Goal: Information Seeking & Learning: Learn about a topic

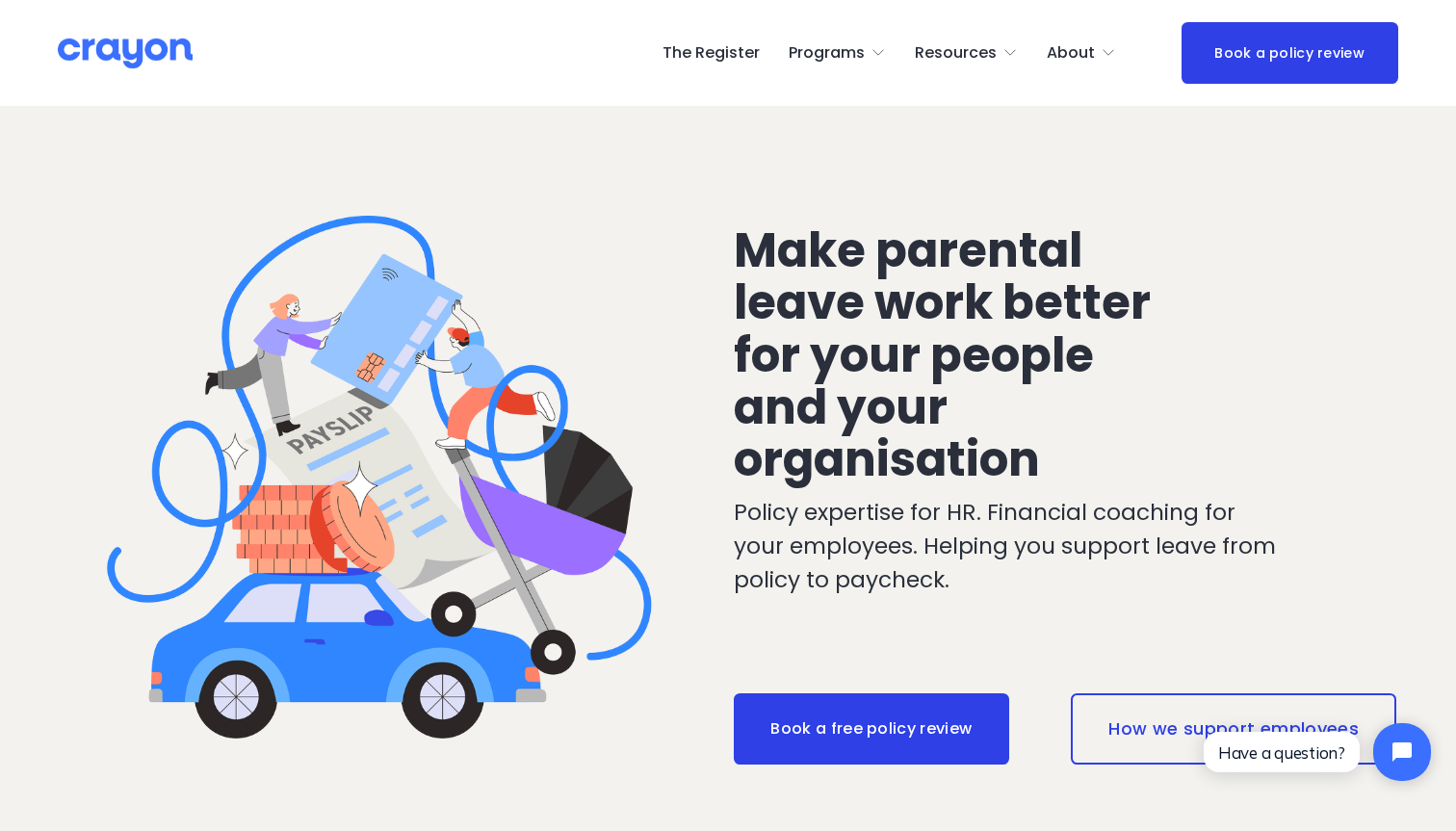
click at [0, 0] on span "About Us" at bounding box center [0, 0] width 0 height 0
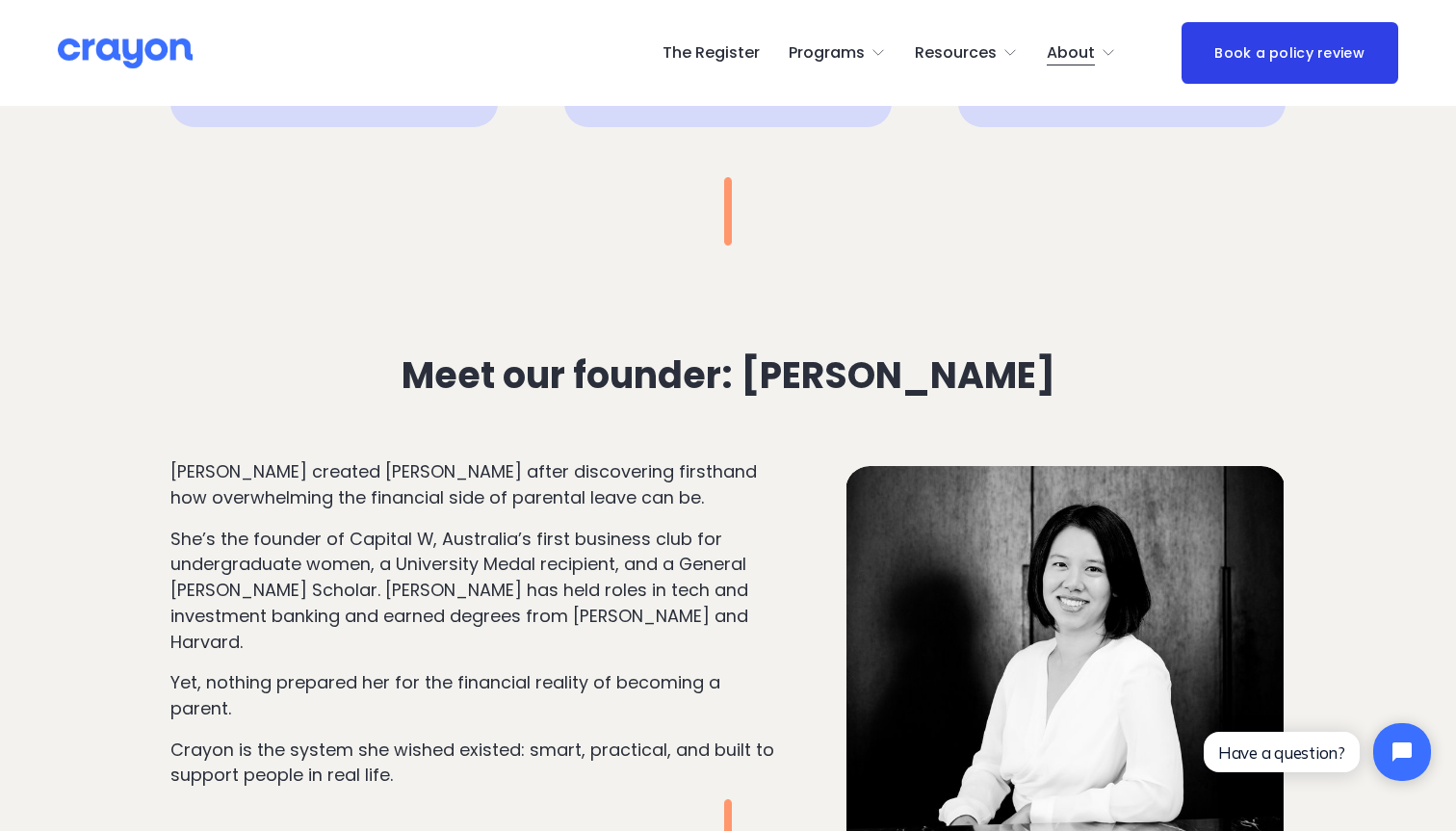
scroll to position [1679, 0]
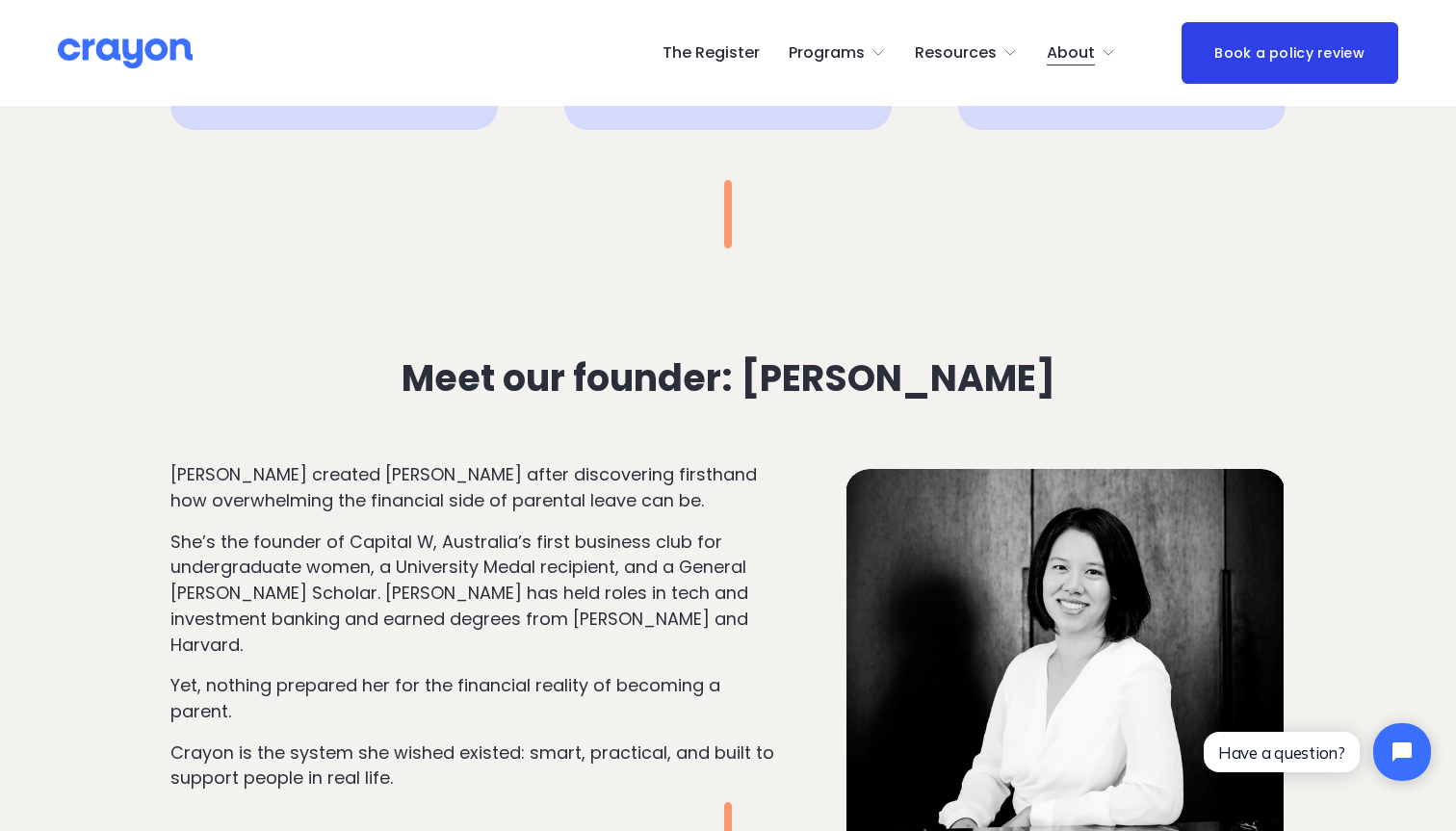
click at [480, 501] on p "Stephanie Pow created Crayon after discovering firsthand how overwhelming the f…" at bounding box center [475, 487] width 609 height 51
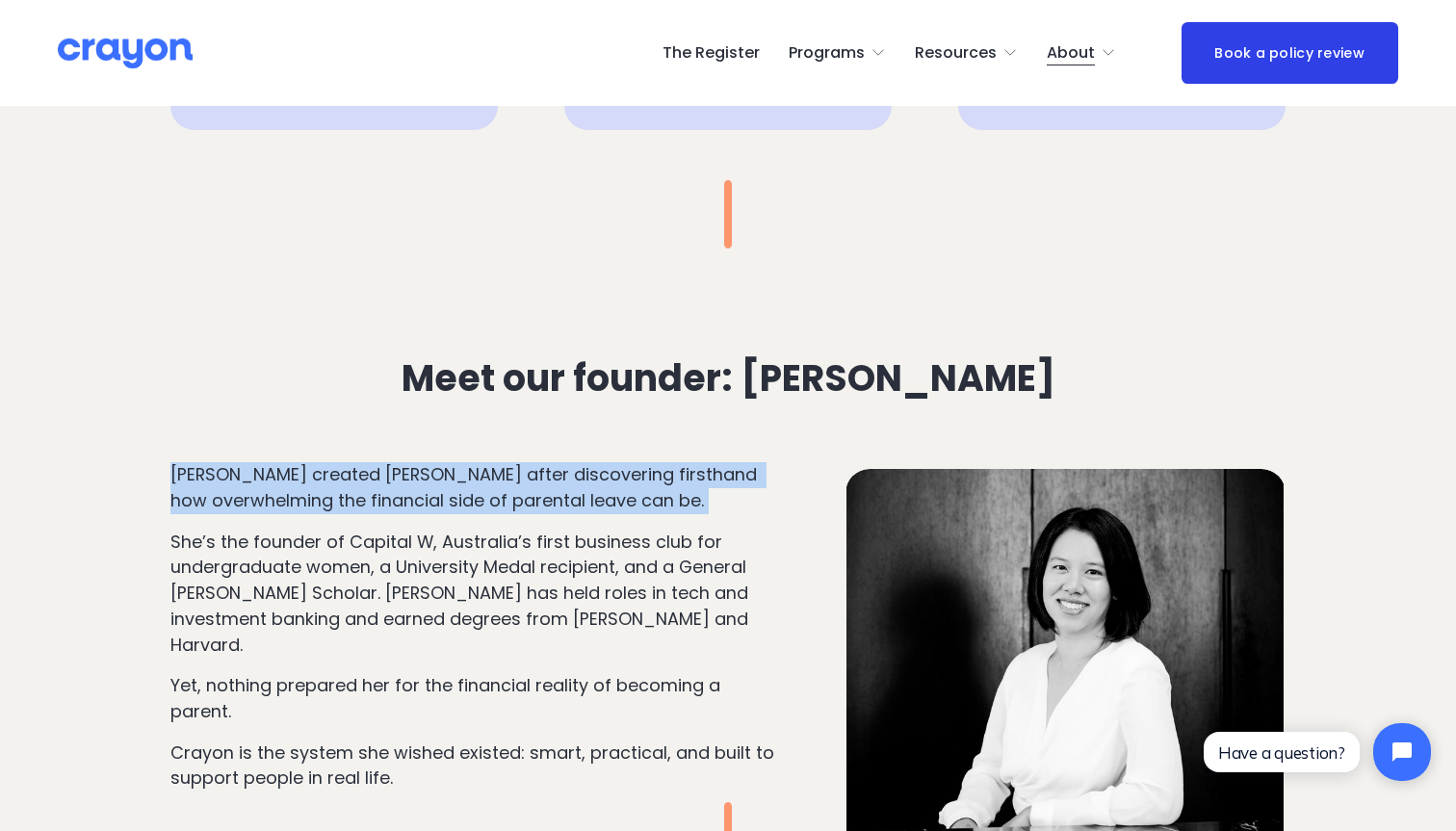
click at [480, 501] on p "Stephanie Pow created Crayon after discovering firsthand how overwhelming the f…" at bounding box center [475, 487] width 609 height 51
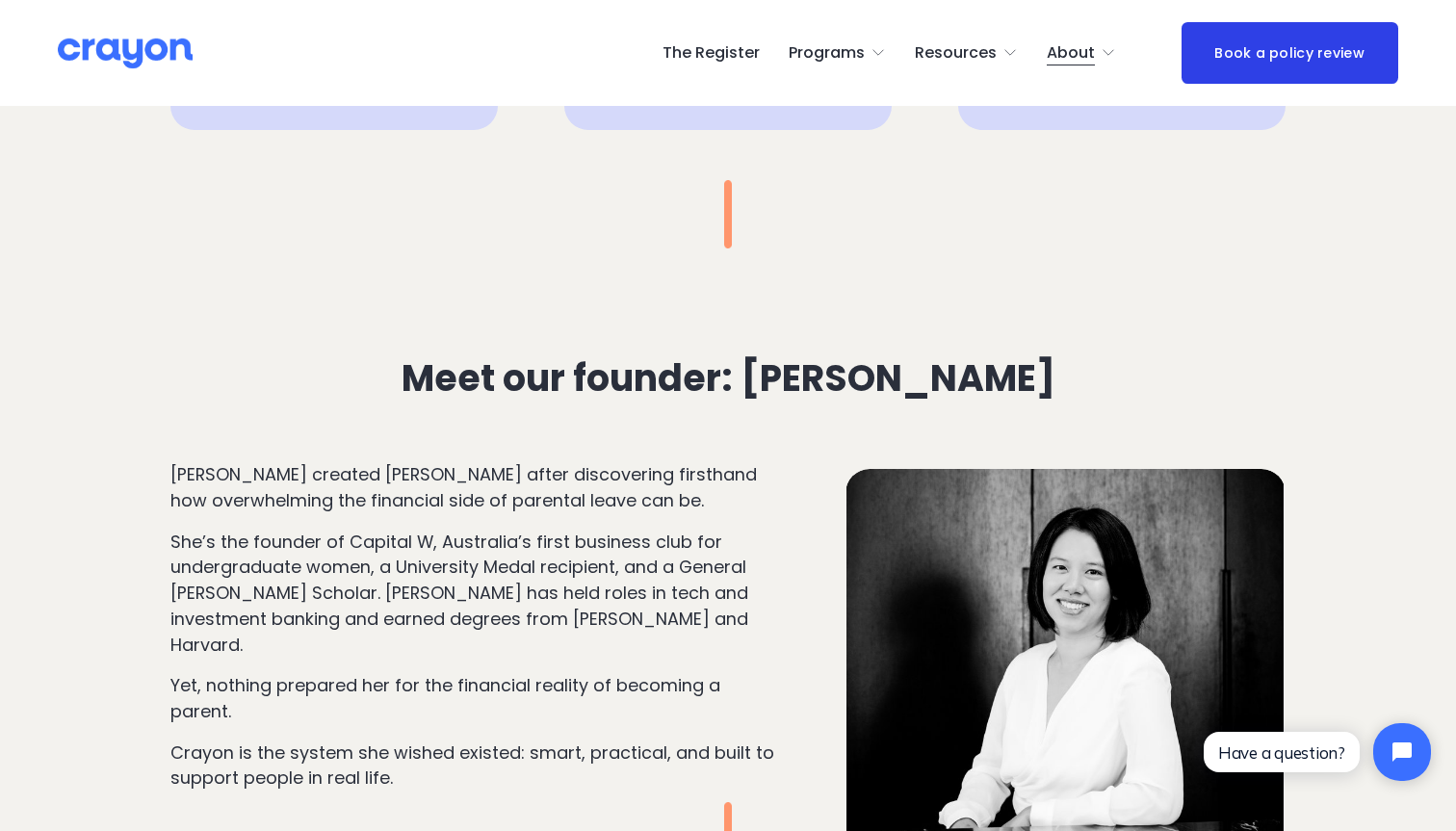
click at [480, 547] on p "She’s the founder of Capital W, Australia’s first business club for undergradua…" at bounding box center [475, 594] width 609 height 129
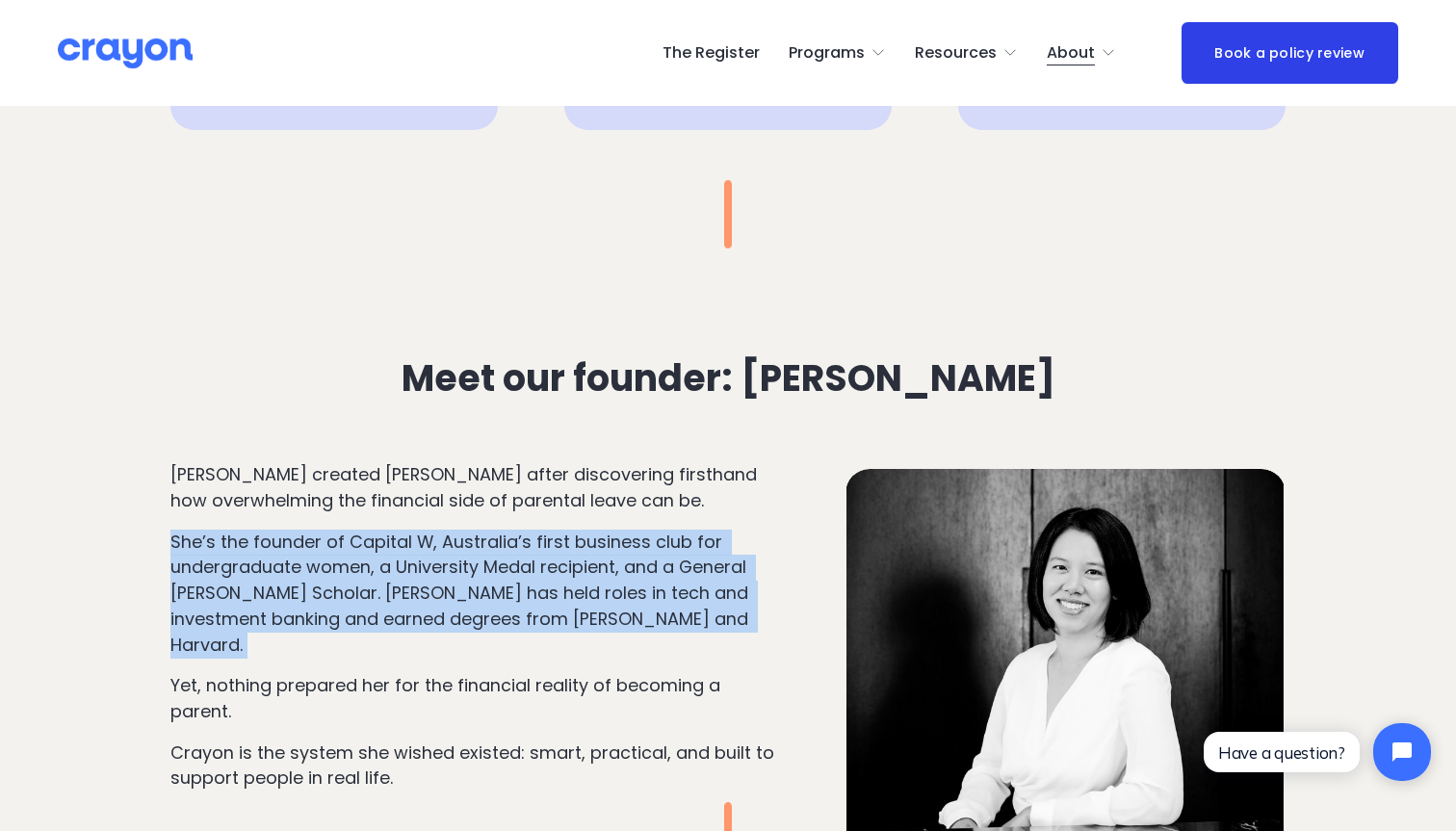
click at [480, 547] on p "She’s the founder of Capital W, Australia’s first business club for undergradua…" at bounding box center [475, 594] width 609 height 129
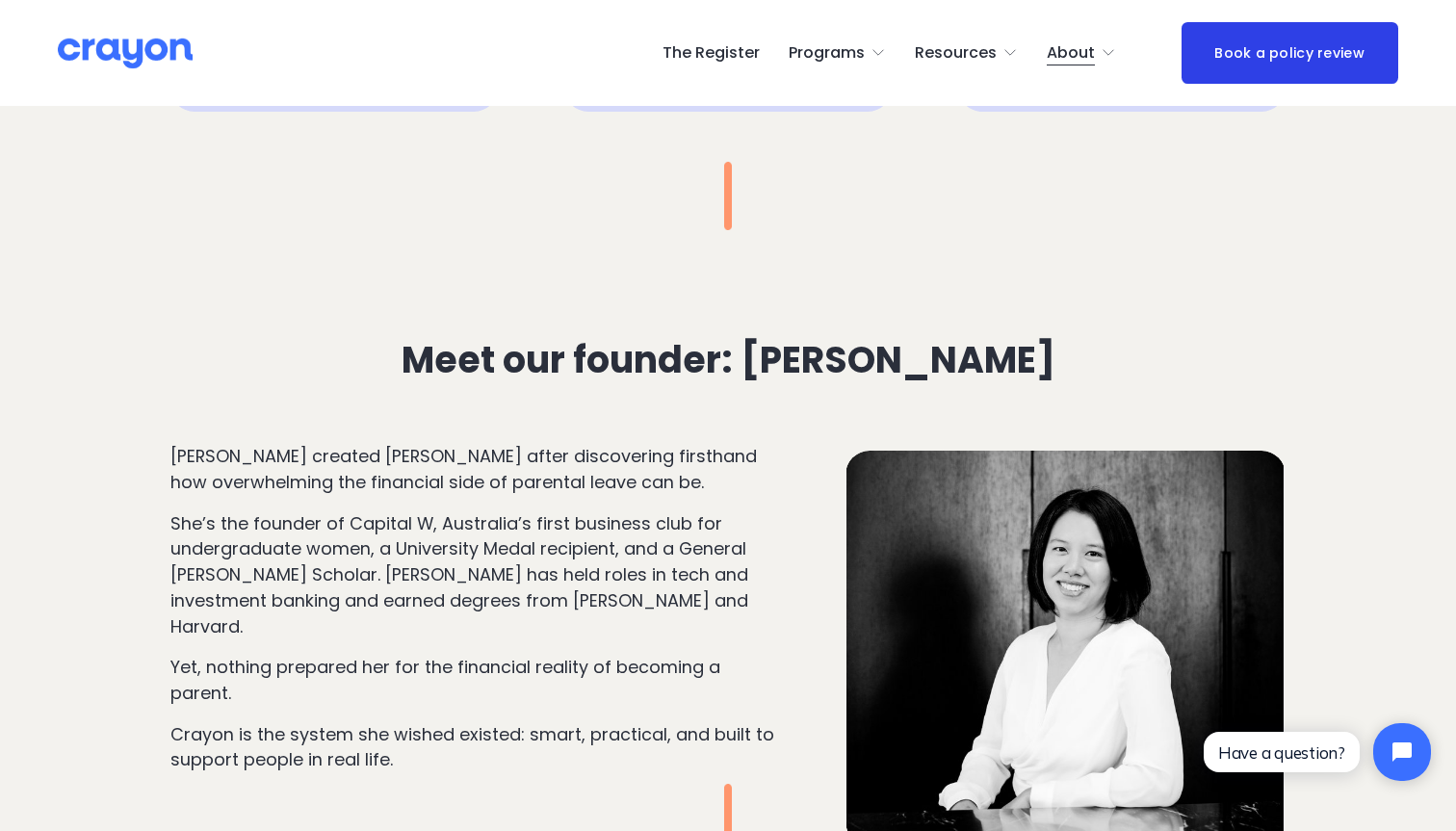
scroll to position [1699, 0]
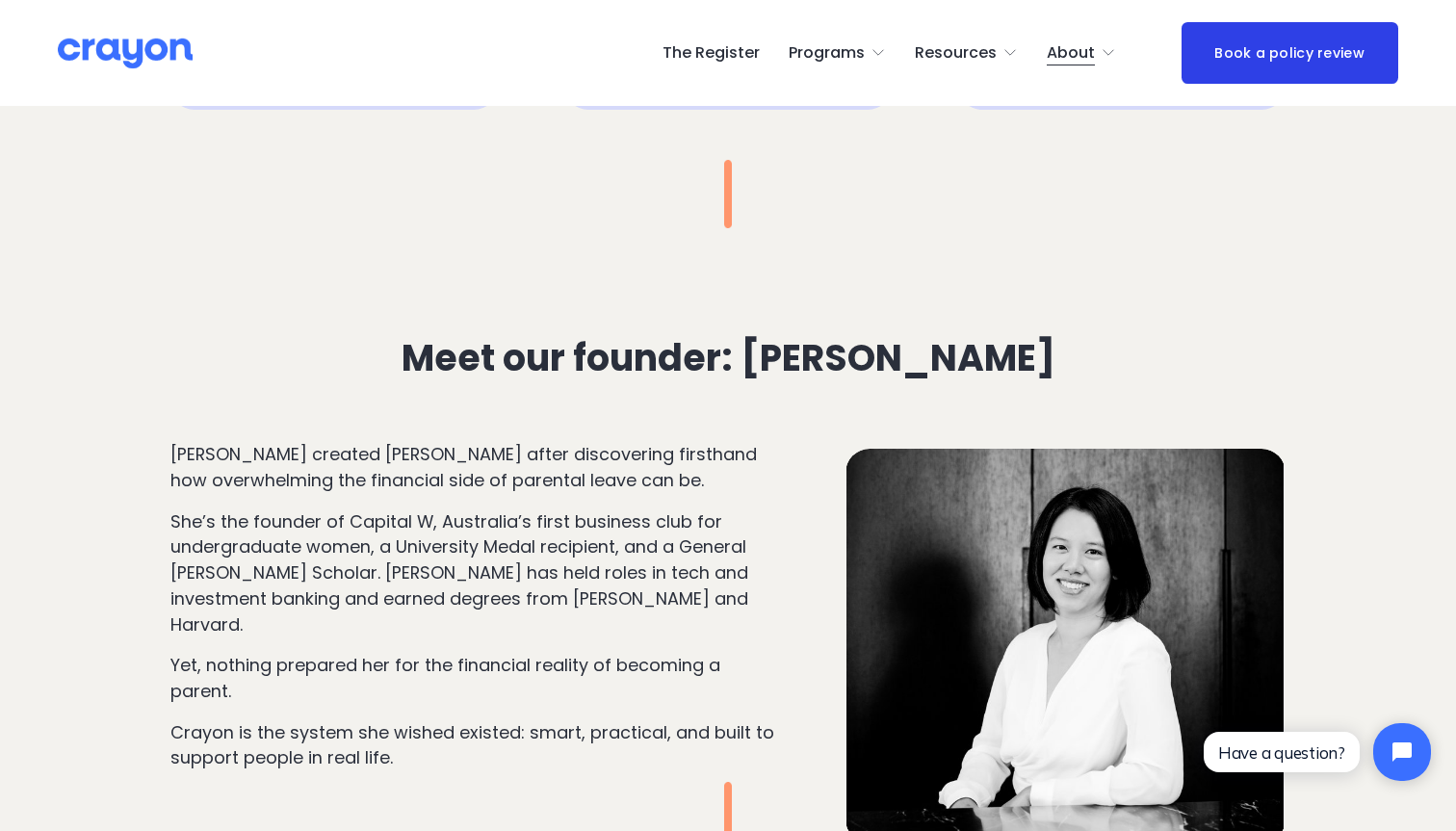
click at [480, 547] on p "She’s the founder of Capital W, Australia’s first business club for undergradua…" at bounding box center [475, 574] width 609 height 129
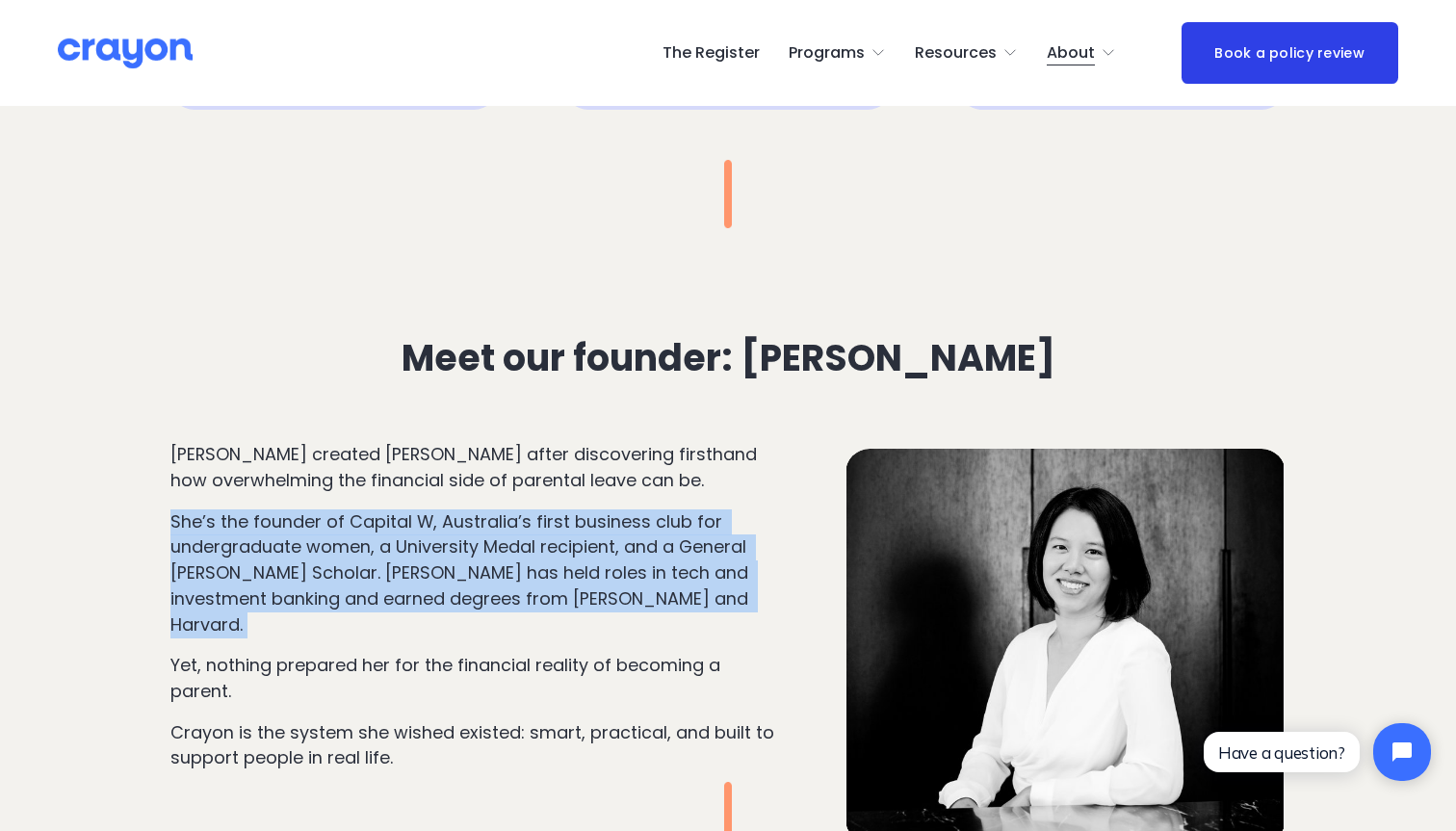
click at [480, 547] on p "She’s the founder of Capital W, Australia’s first business club for undergradua…" at bounding box center [475, 574] width 609 height 129
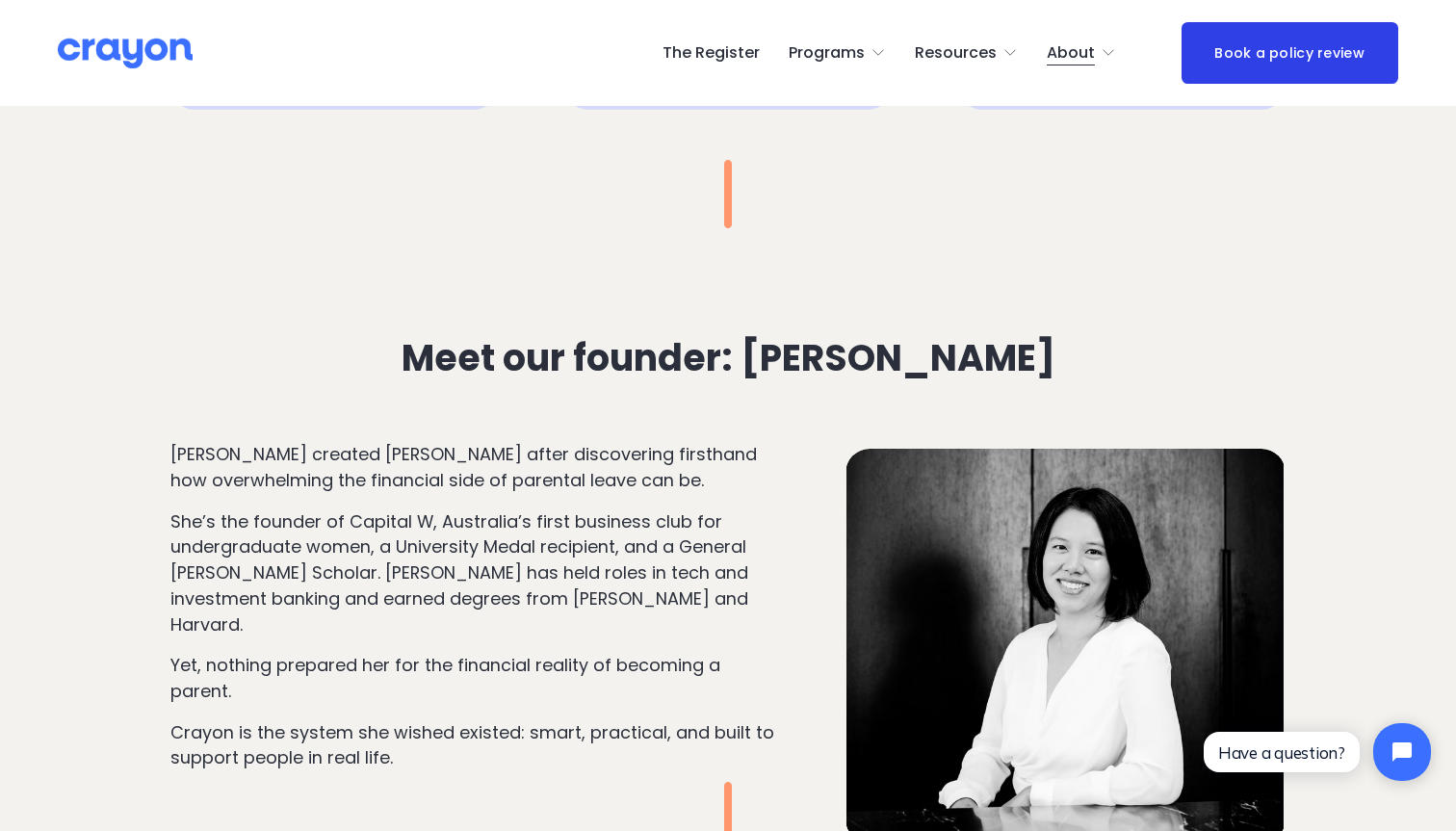
click at [479, 549] on p "She’s the founder of Capital W, Australia’s first business club for undergradua…" at bounding box center [475, 574] width 609 height 129
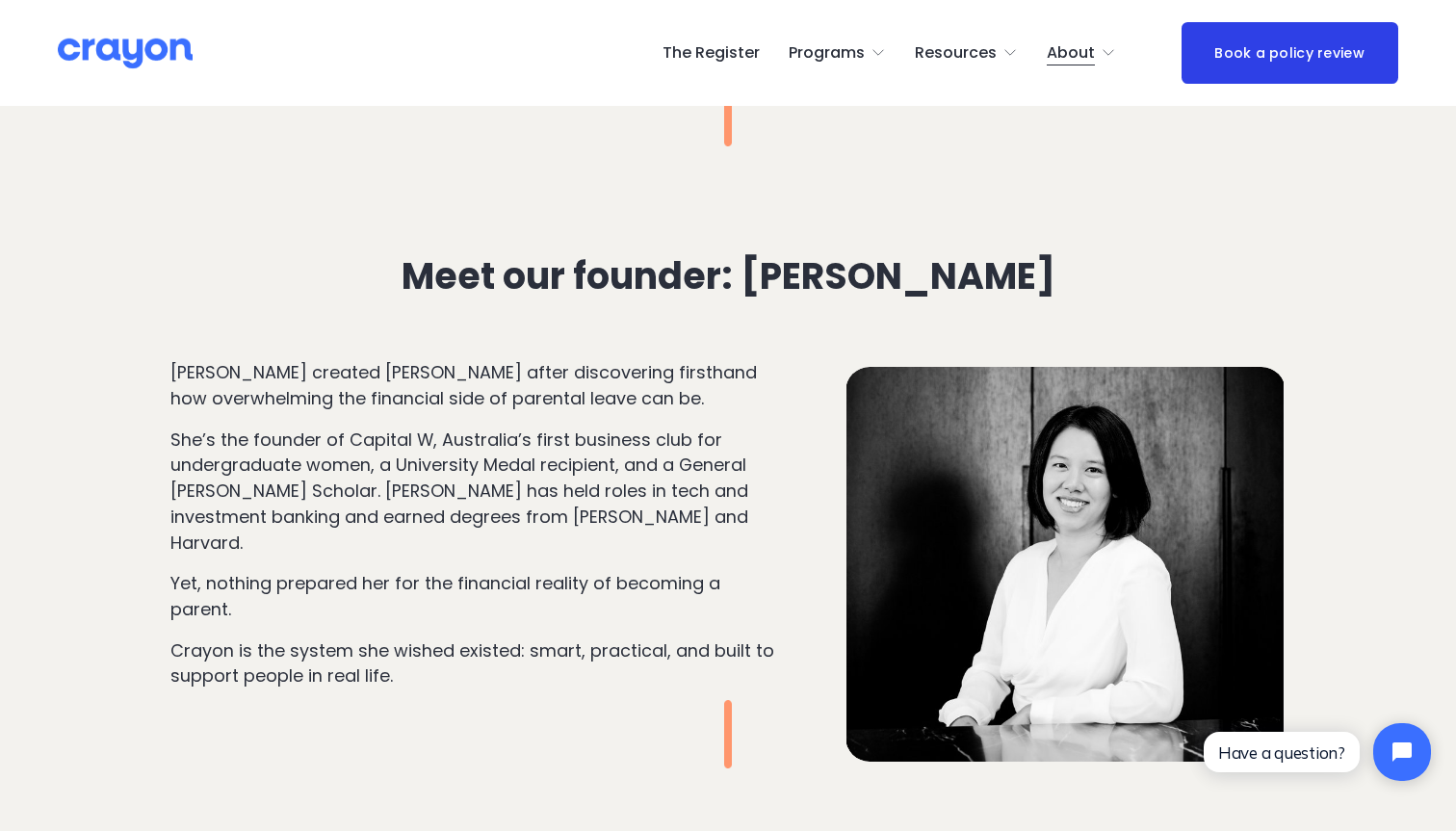
scroll to position [1783, 0]
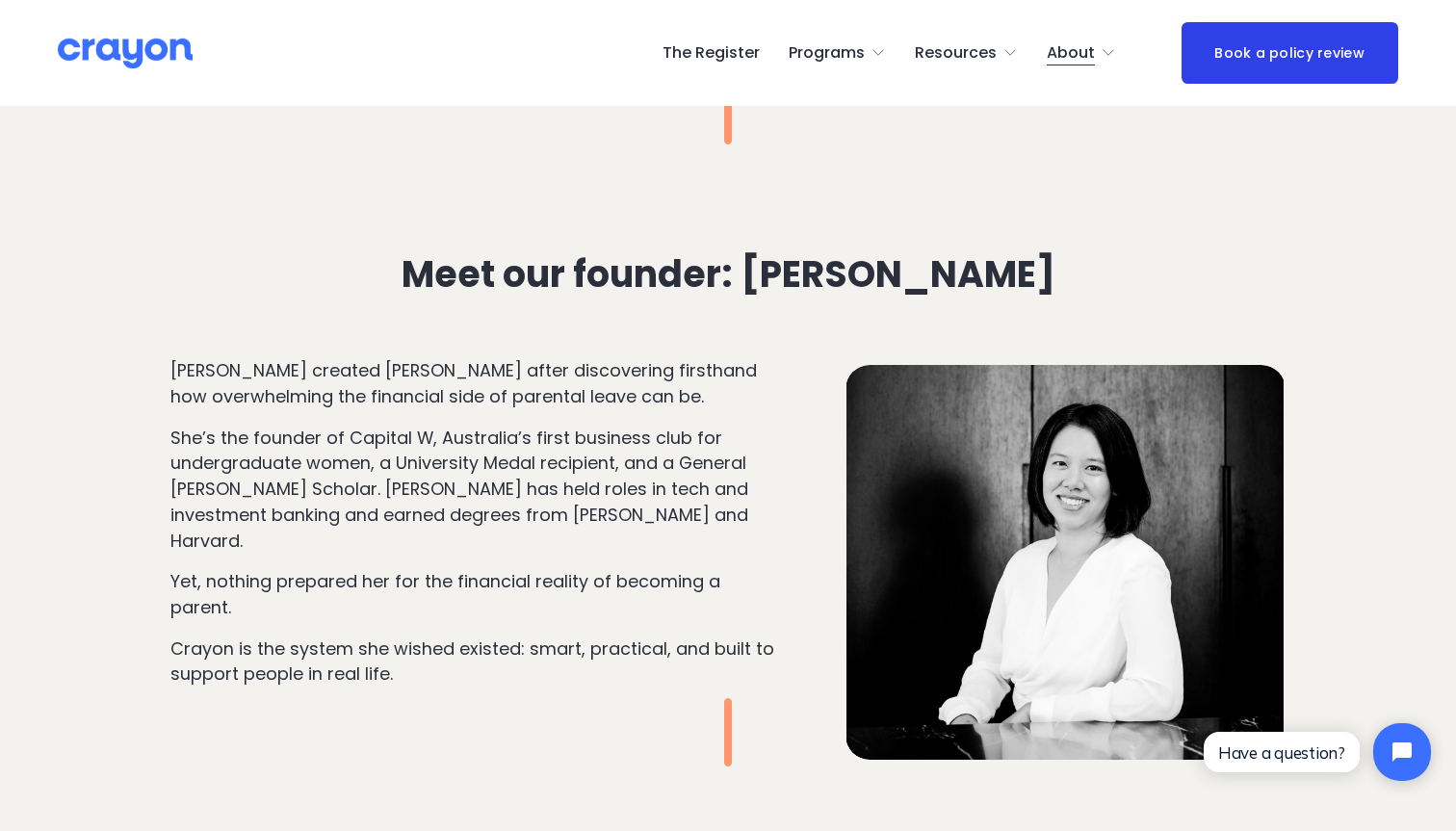
click at [479, 569] on p "Yet, nothing prepared her for the financial reality of becoming a parent." at bounding box center [475, 594] width 609 height 51
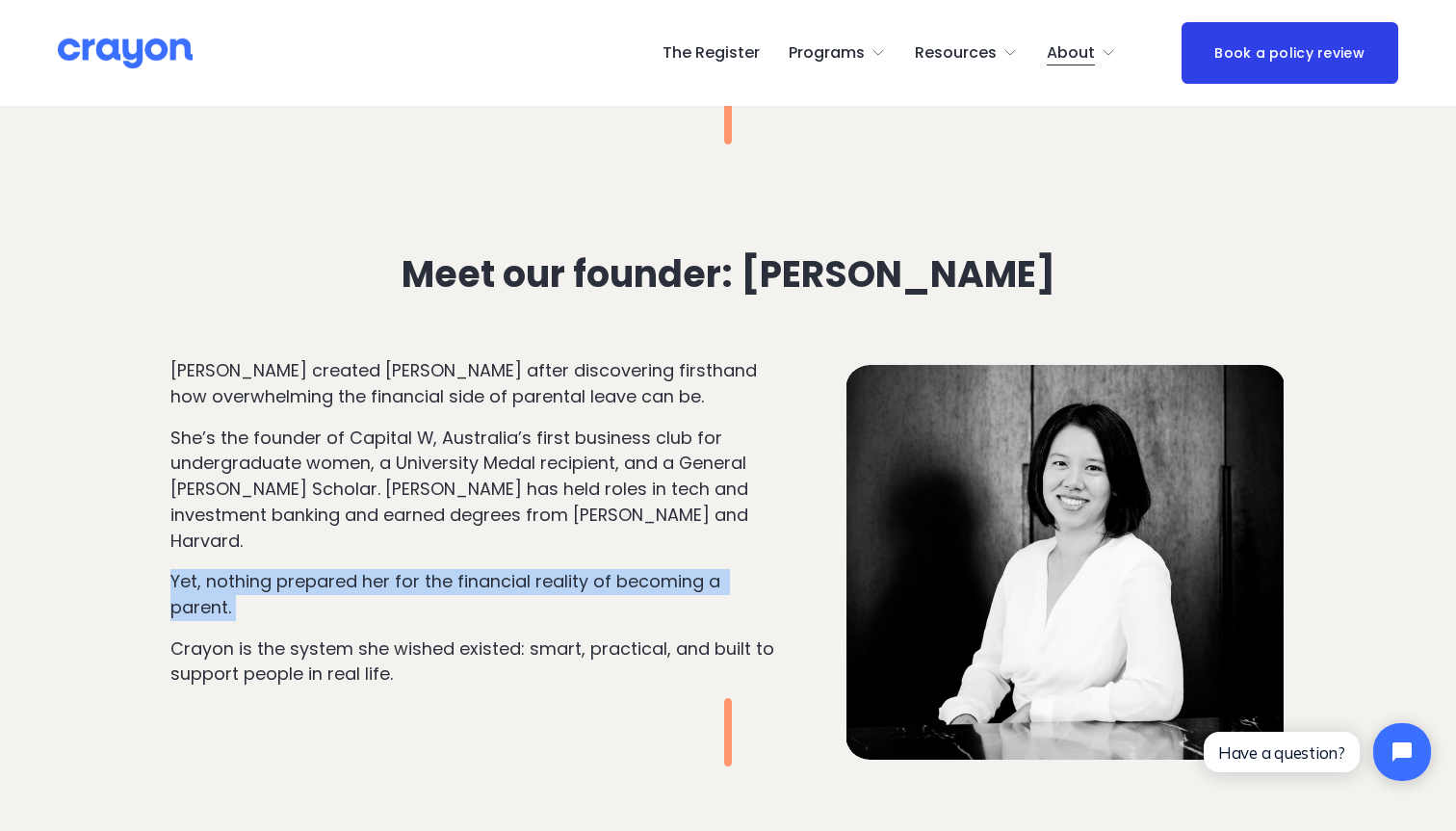
click at [479, 569] on p "Yet, nothing prepared her for the financial reality of becoming a parent." at bounding box center [475, 594] width 609 height 51
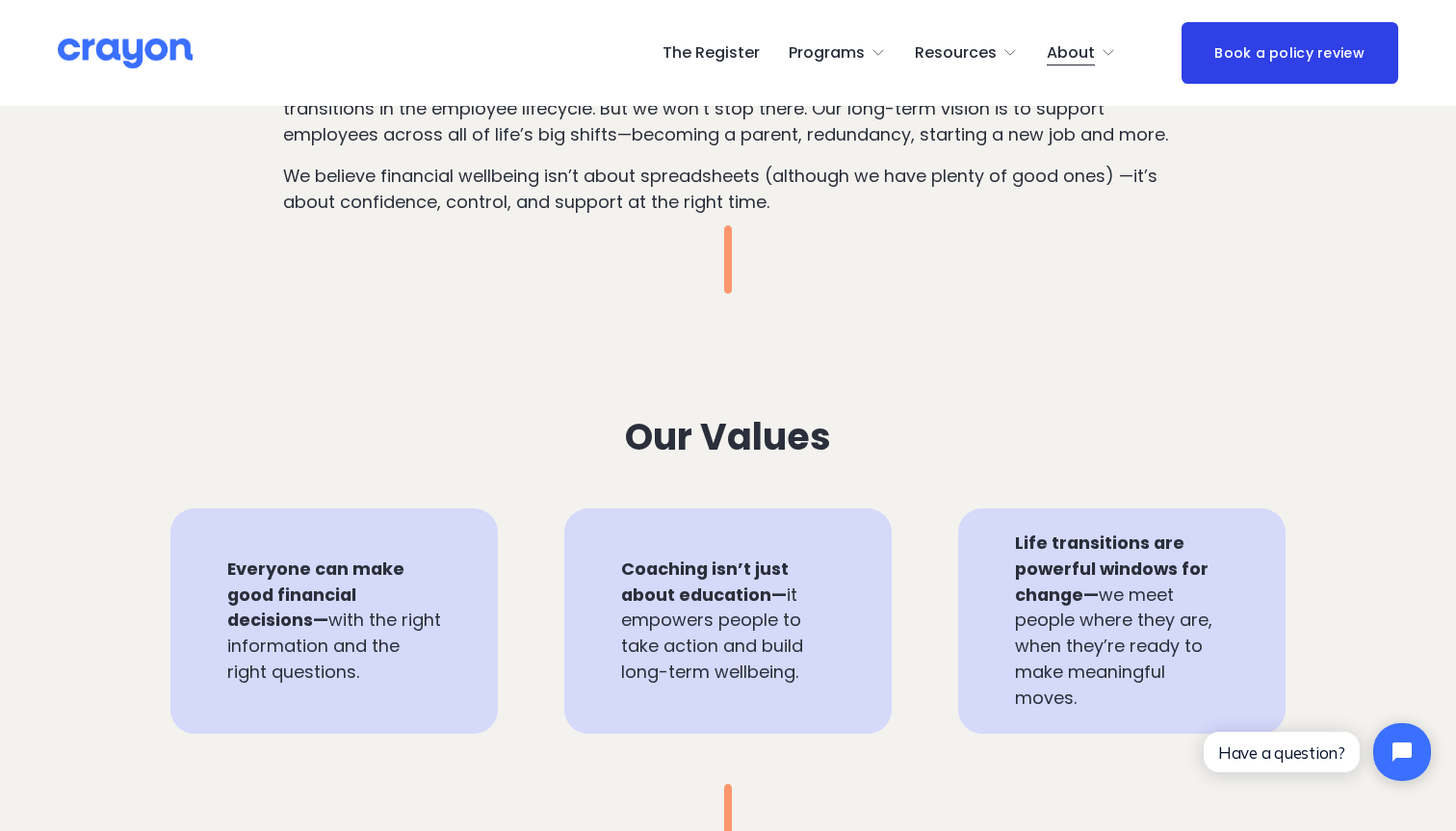
scroll to position [0, 0]
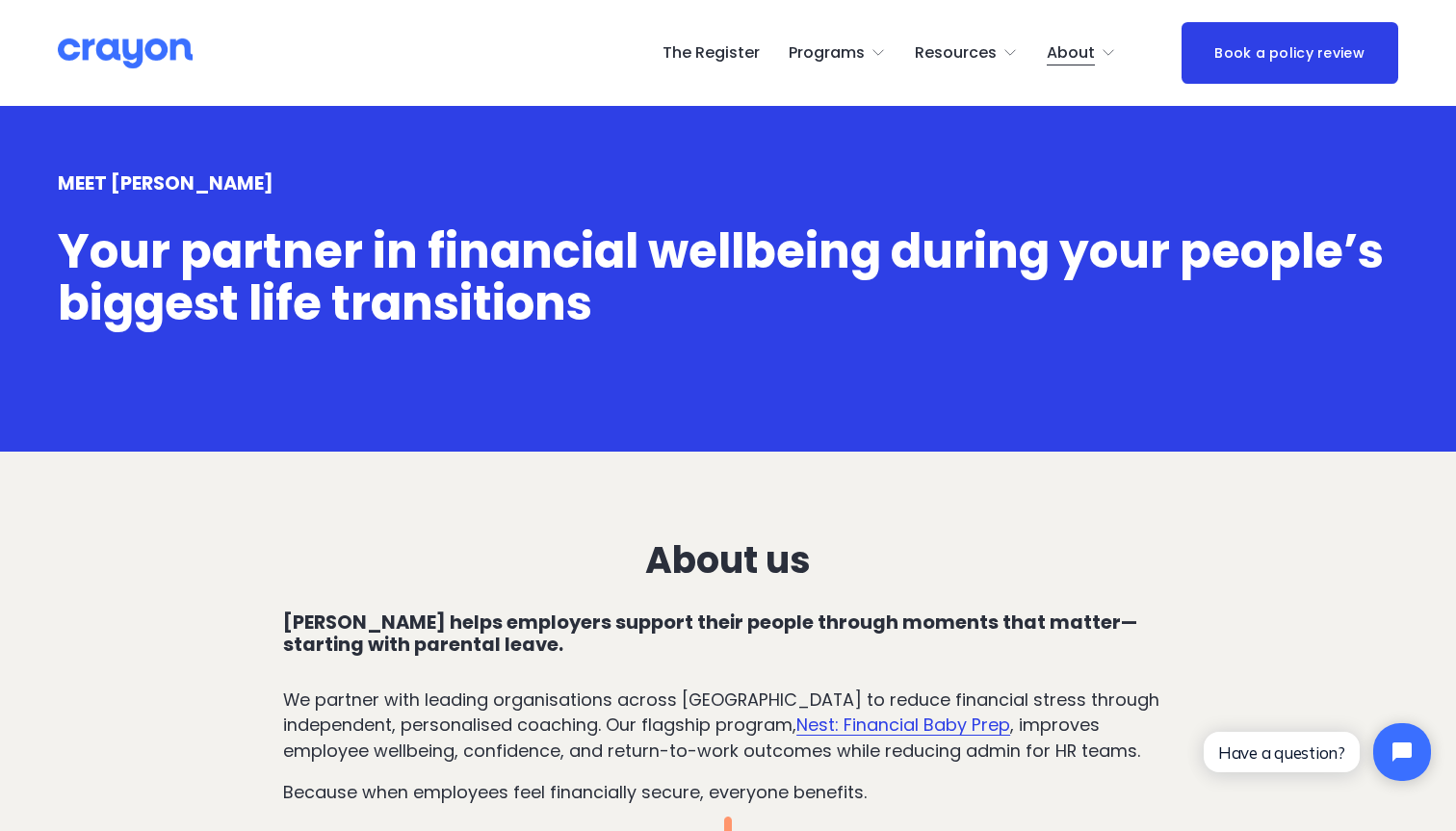
click at [749, 69] on div "The Register Programs Pulse: Annual Financial Health Check Nest: Baby Prep" at bounding box center [586, 54] width 1057 height 34
click at [746, 57] on link "The Register" at bounding box center [711, 54] width 97 height 31
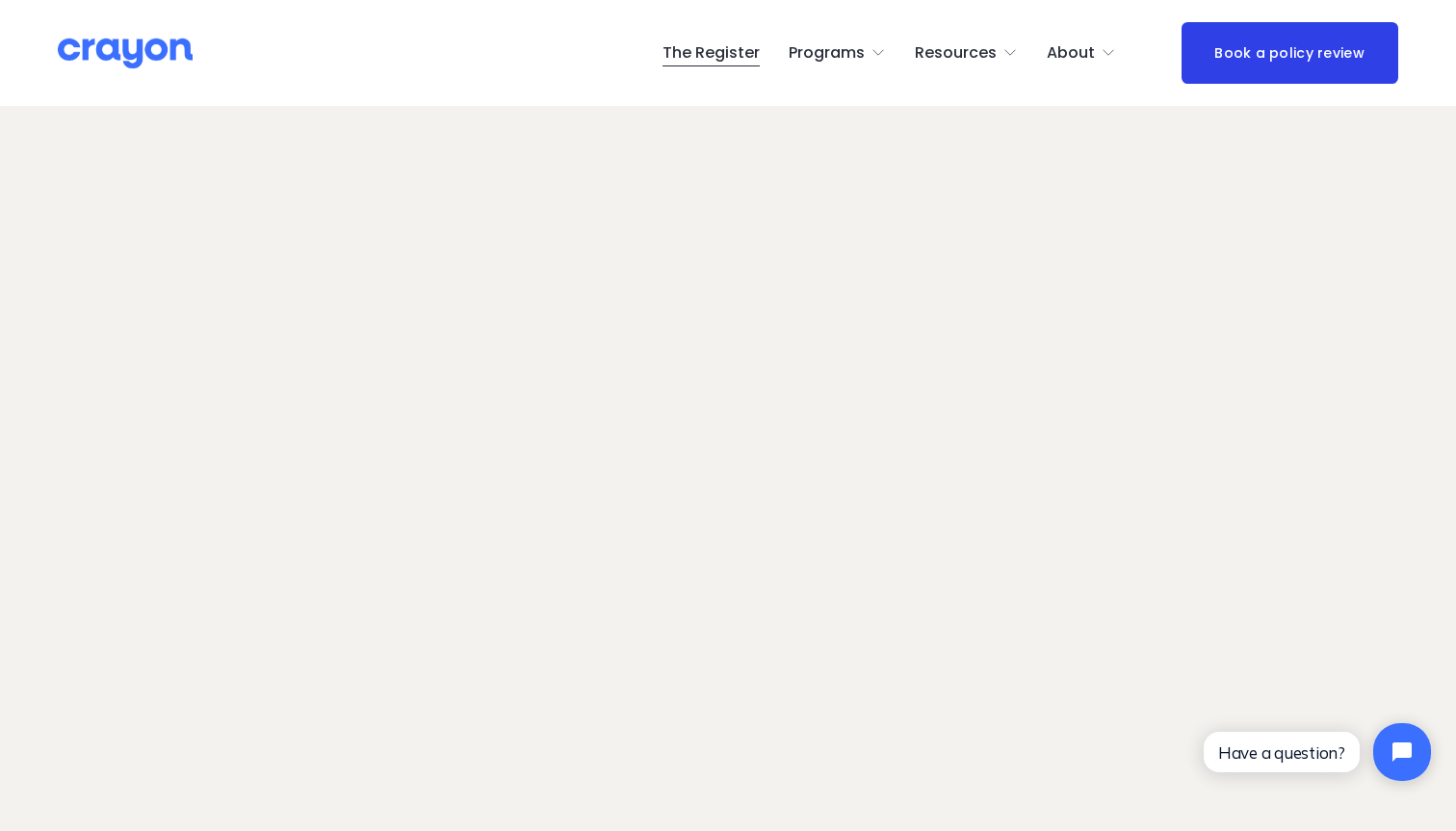
click at [0, 0] on span "Launch: New Grads" at bounding box center [0, 0] width 0 height 0
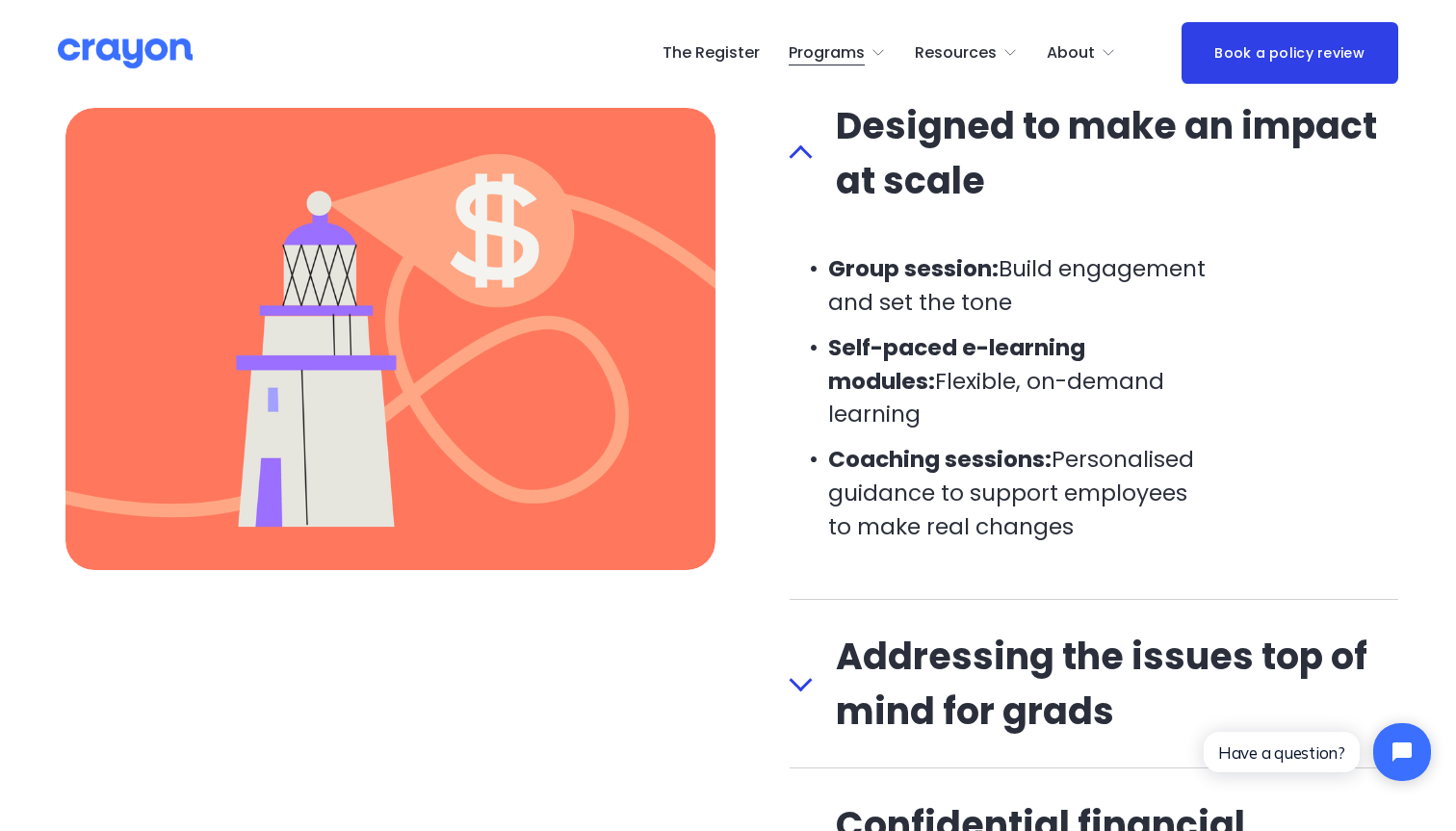
scroll to position [1823, 0]
click at [836, 629] on span "Addressing the issues top of mind for grads" at bounding box center [1105, 684] width 586 height 110
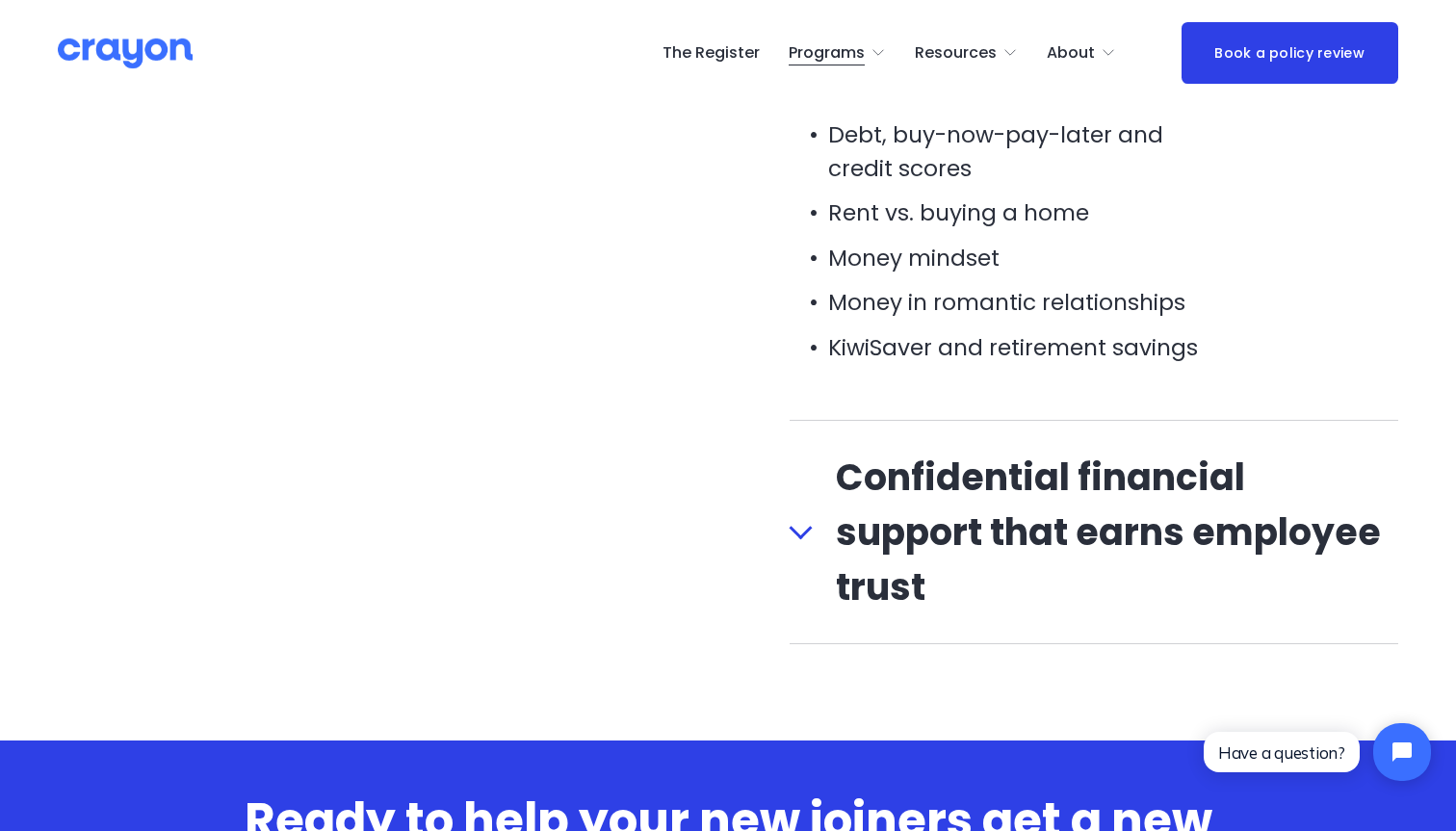
click at [838, 540] on span "Confidential financial support that earns employee trust" at bounding box center [1105, 532] width 586 height 165
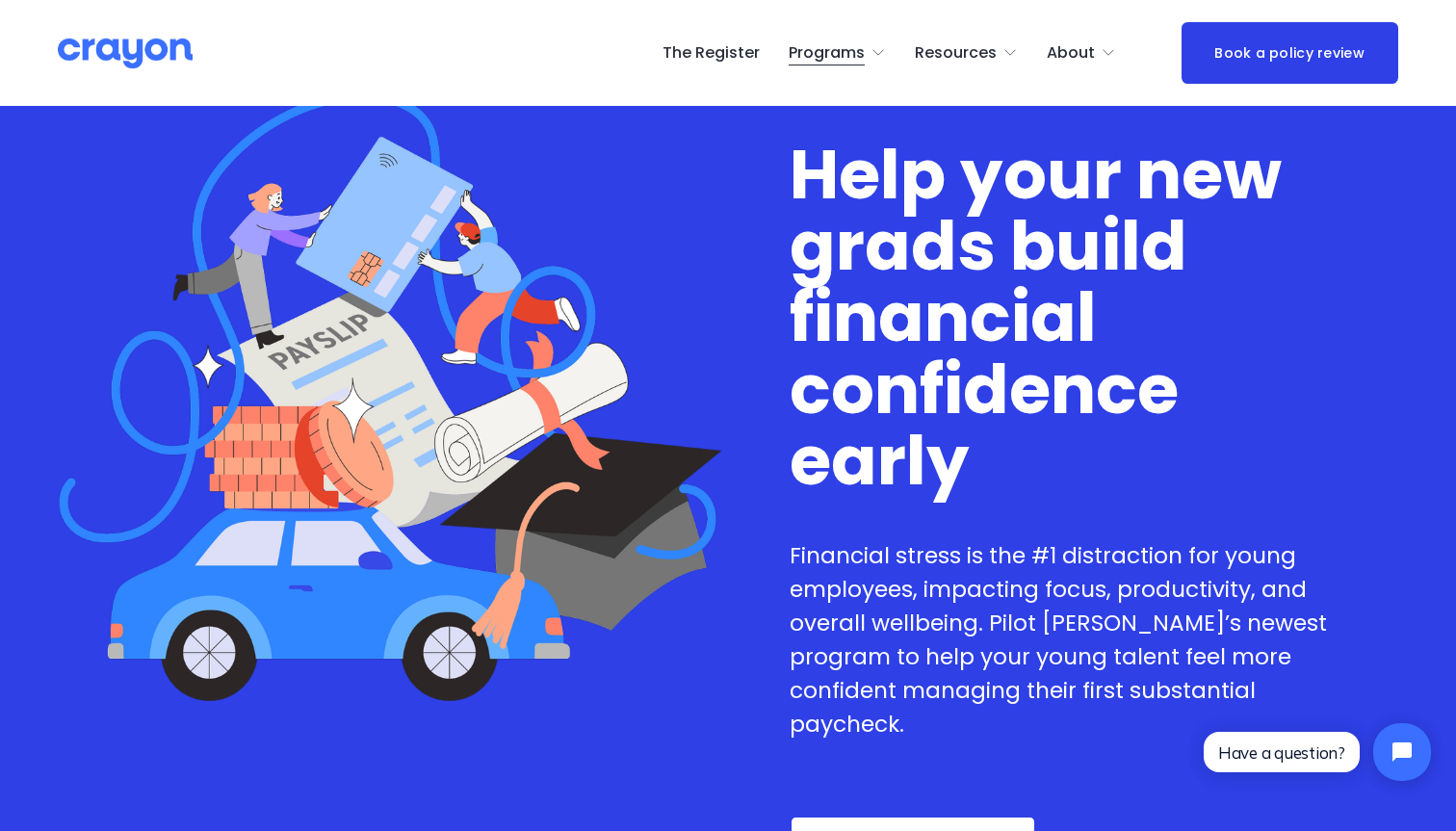
scroll to position [0, 0]
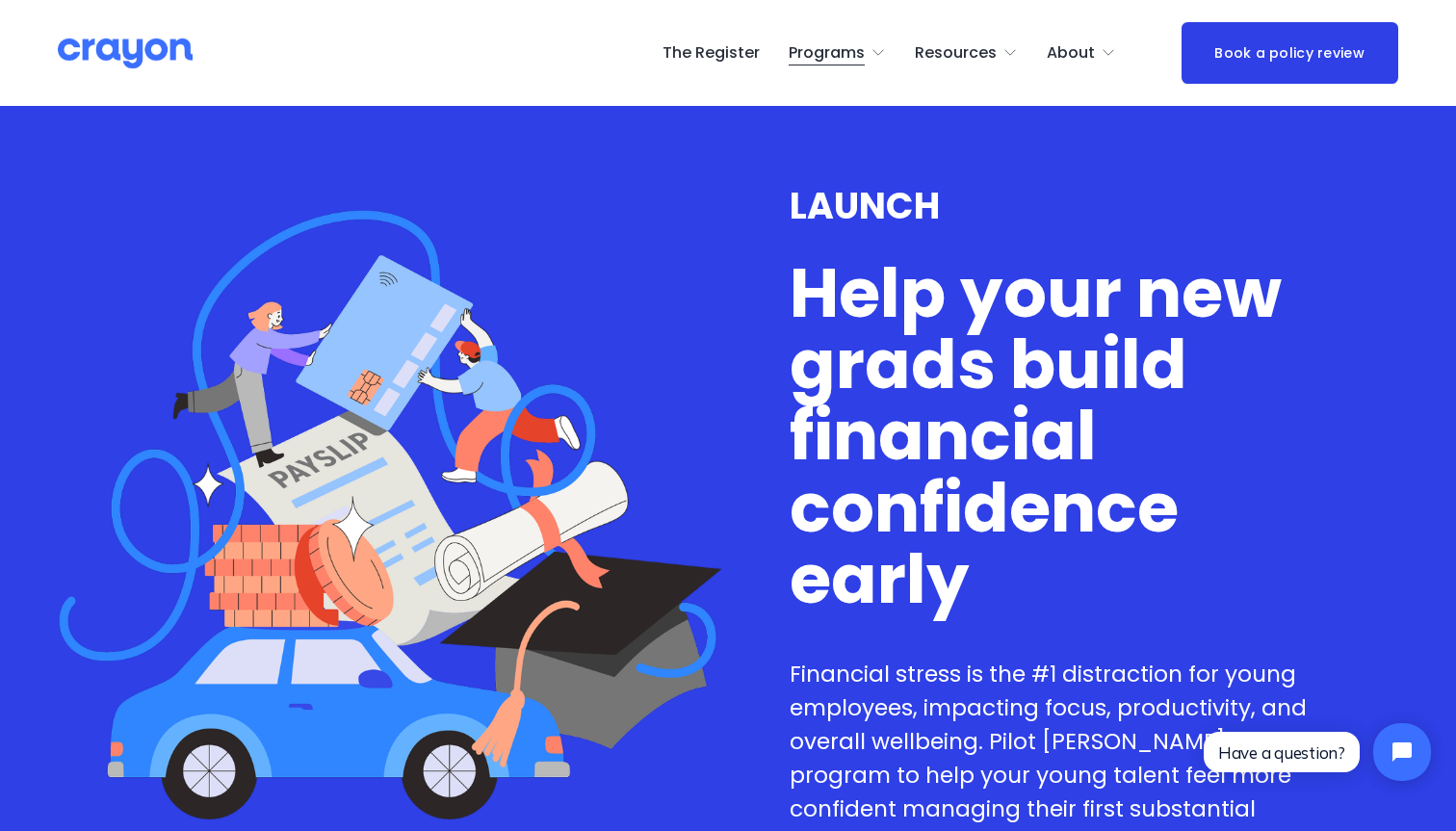
click at [0, 0] on span "Restart: Redundancy" at bounding box center [0, 0] width 0 height 0
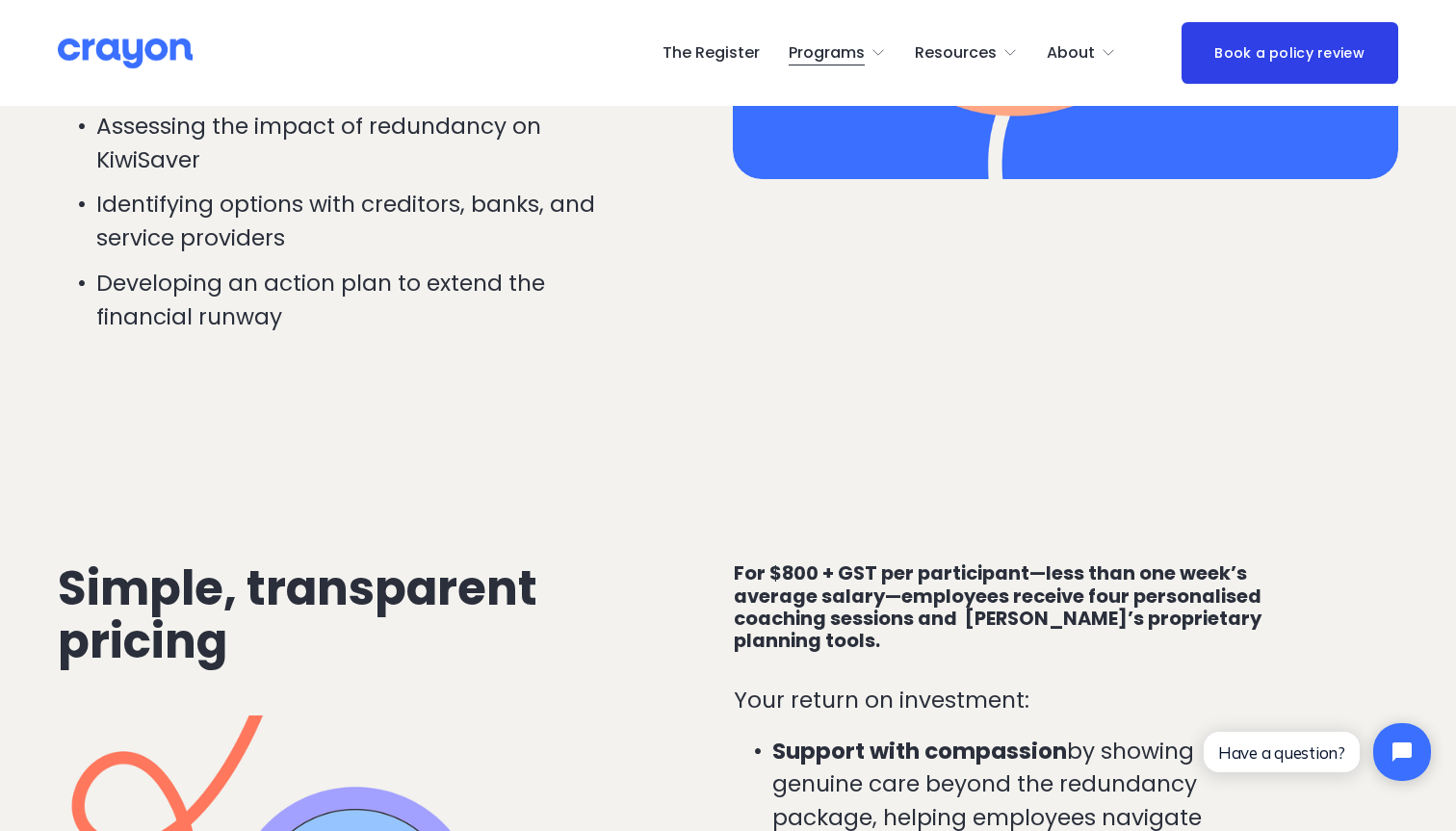
scroll to position [3406, 0]
